Goal: Complete application form

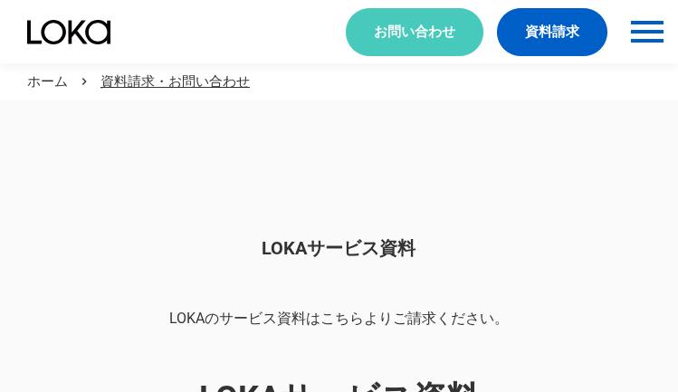
scroll to position [1521, 0]
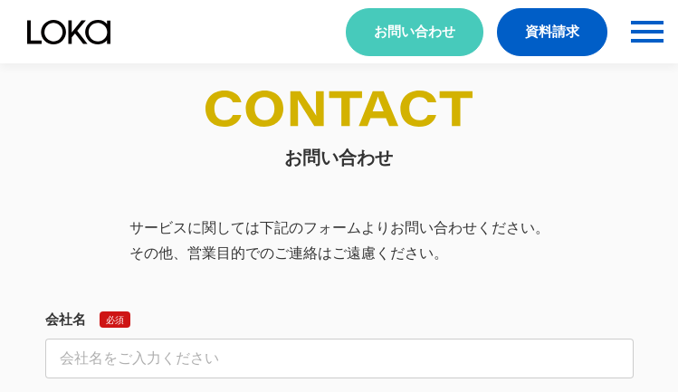
select select "その他"
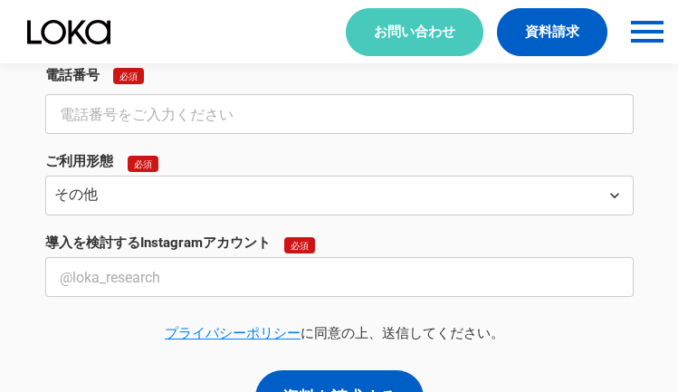
select select "その他"
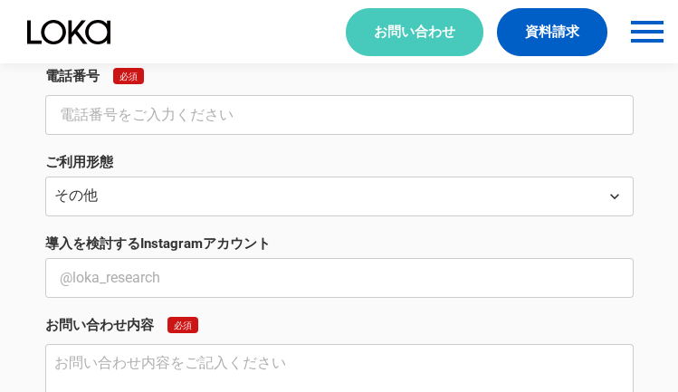
scroll to position [671, 0]
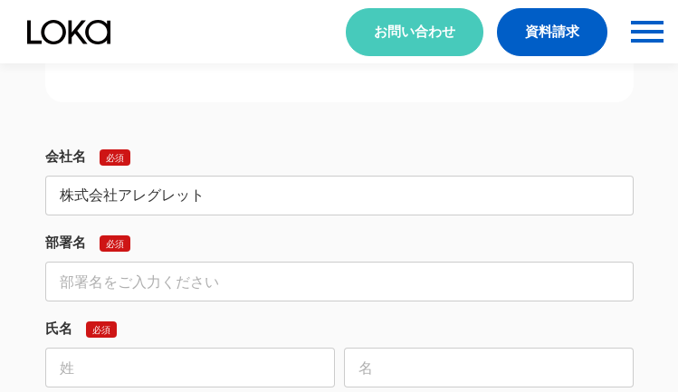
type input "株式会社アレグレット"
type input "Webコンサルティング事業部"
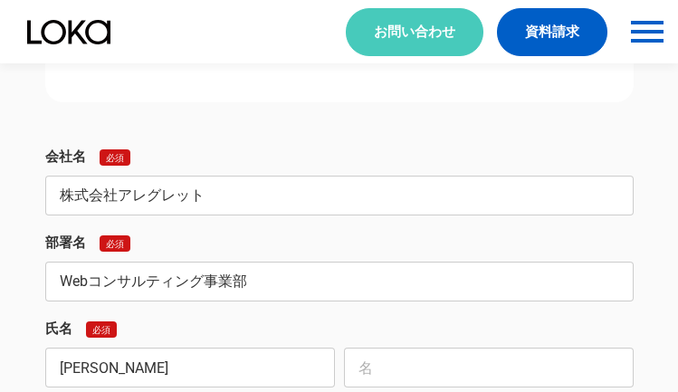
type input "[PERSON_NAME]"
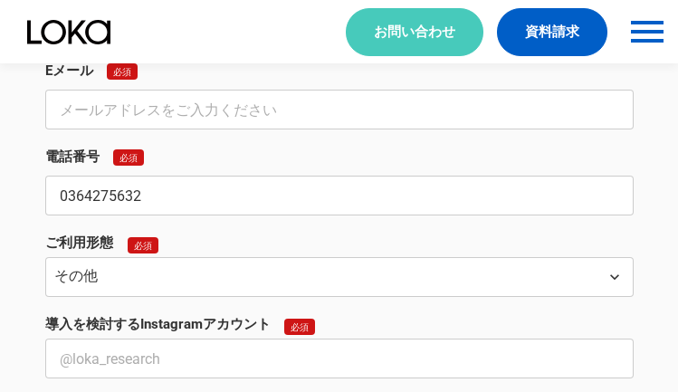
type input "0364275632"
type input "[EMAIL_ADDRESS][DOMAIN_NAME]"
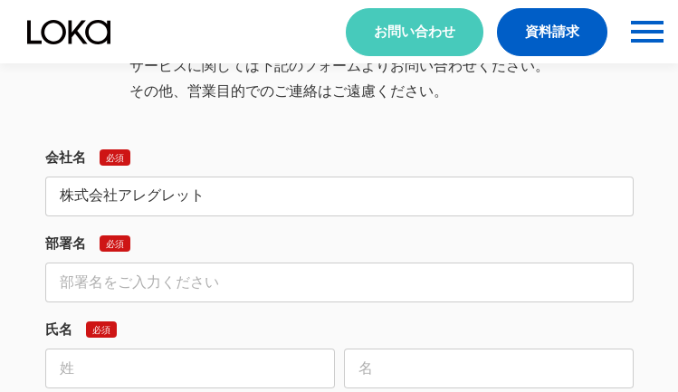
type input "株式会社アレグレット"
type input "Webコンサルティング事業部"
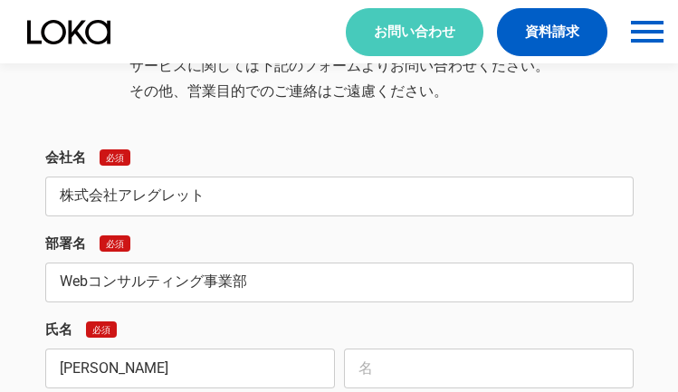
type input "[PERSON_NAME]"
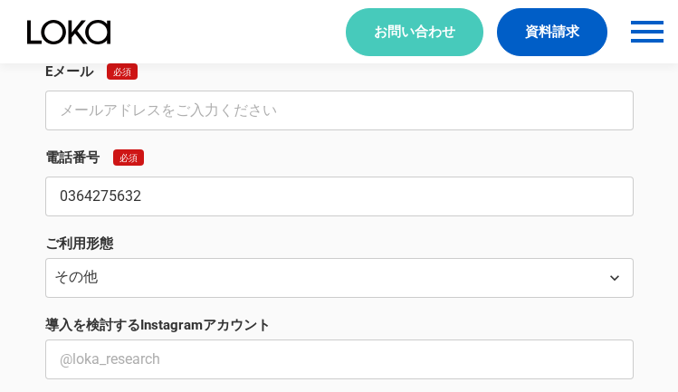
type input "0364275632"
type input "[EMAIL_ADDRESS][DOMAIN_NAME]"
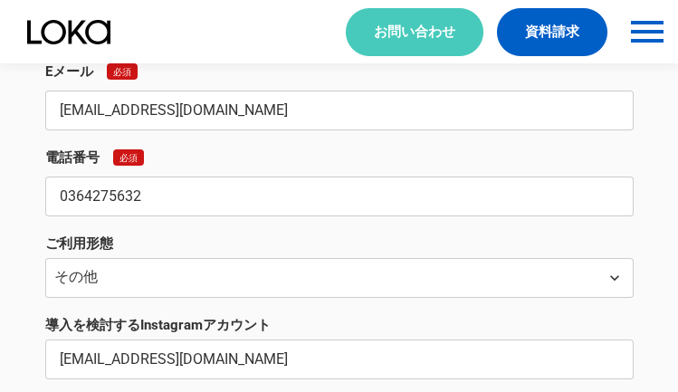
scroll to position [1942, 0]
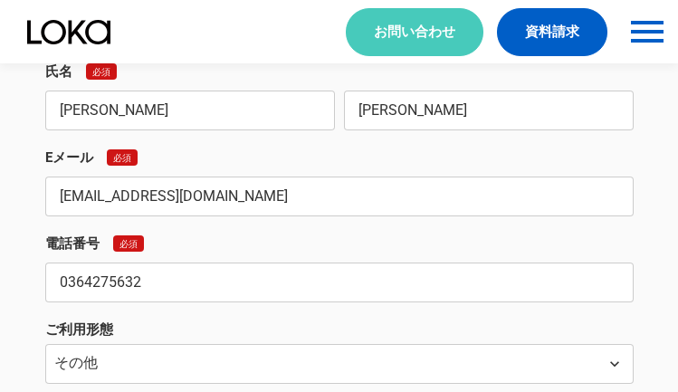
type input "[EMAIL_ADDRESS][DOMAIN_NAME]"
type textarea "13,414loremipsumdolorsitametco、adipiscingelitsed？ ●doeiusmodtemp！ incid://utl.e…"
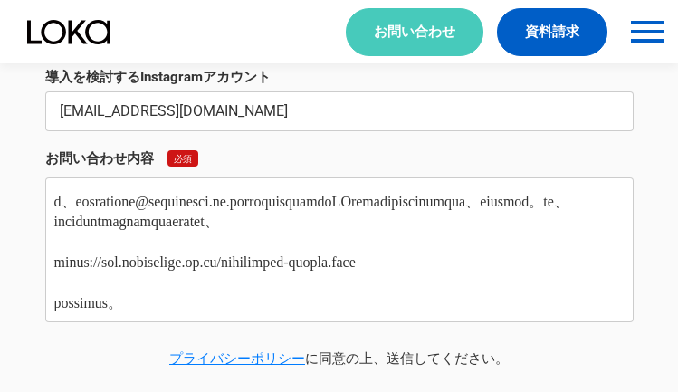
scroll to position [0, 0]
